Goal: Use online tool/utility: Utilize a website feature to perform a specific function

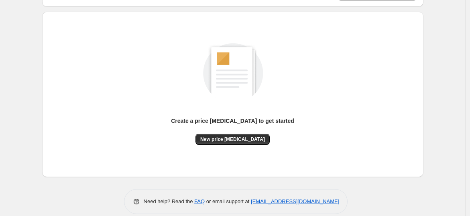
scroll to position [84, 0]
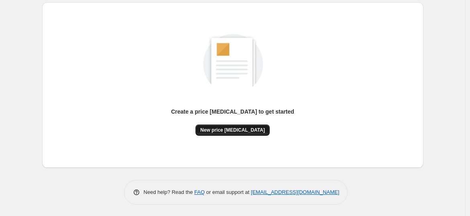
click at [241, 132] on span "New price change job" at bounding box center [232, 130] width 65 height 6
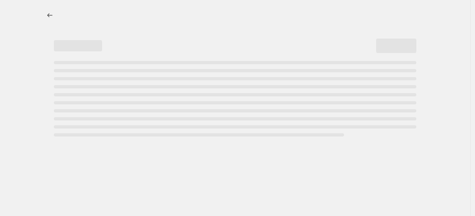
select select "percentage"
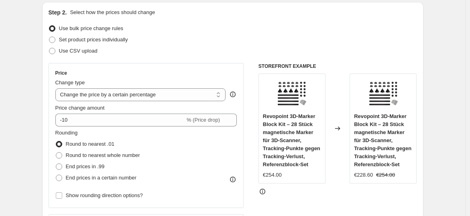
scroll to position [89, 0]
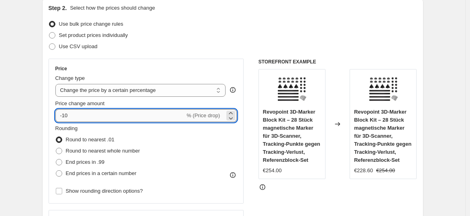
click at [153, 116] on input "-10" at bounding box center [120, 115] width 130 height 13
type input "-1"
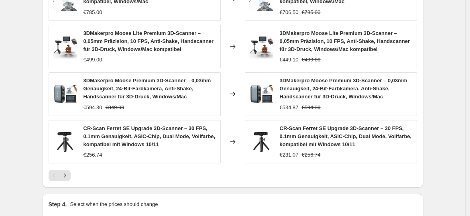
scroll to position [624, 0]
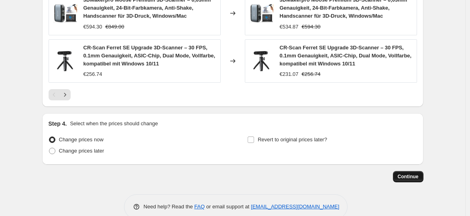
type input "-35"
click at [410, 171] on button "Continue" at bounding box center [408, 176] width 31 height 11
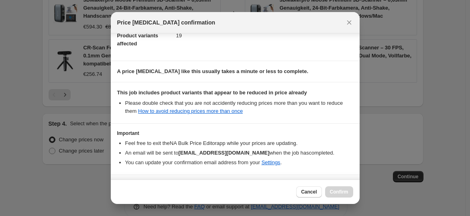
scroll to position [121, 0]
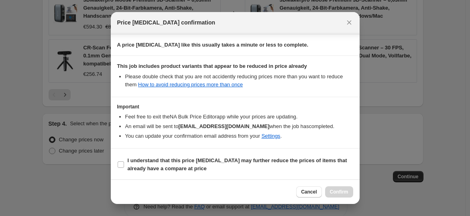
click at [271, 160] on b "I understand that this price change job may further reduce the prices of items …" at bounding box center [238, 164] width 220 height 14
click at [124, 161] on input "I understand that this price change job may further reduce the prices of items …" at bounding box center [121, 164] width 6 height 6
checkbox input "true"
click at [339, 186] on button "Confirm" at bounding box center [339, 191] width 28 height 11
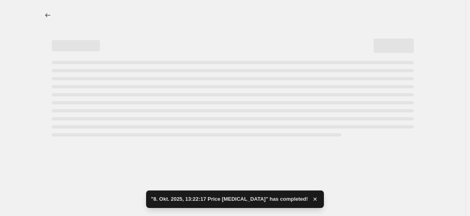
select select "percentage"
